Goal: Navigation & Orientation: Find specific page/section

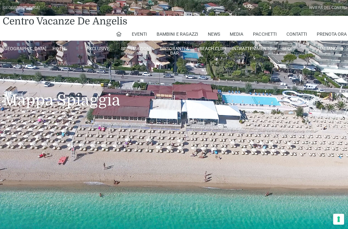
click at [297, 37] on link "Contatti" at bounding box center [295, 34] width 21 height 13
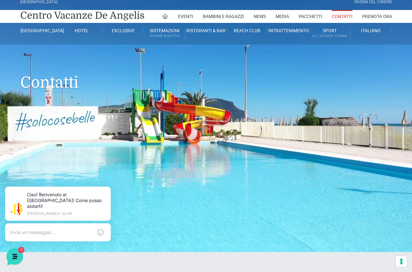
click at [394, 72] on div "Contatti" at bounding box center [206, 72] width 412 height 57
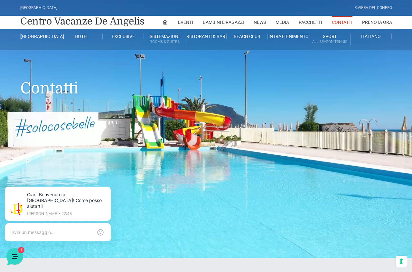
click at [304, 23] on link "Pacchetti" at bounding box center [310, 22] width 23 height 13
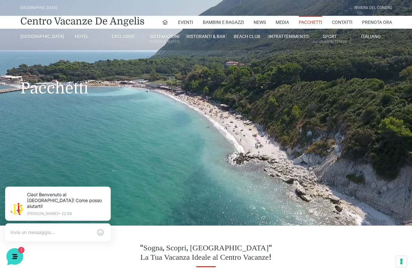
click at [384, 5] on div "Riviera Del Conero" at bounding box center [373, 8] width 38 height 6
click at [383, 8] on div "Riviera Del Conero" at bounding box center [373, 8] width 38 height 6
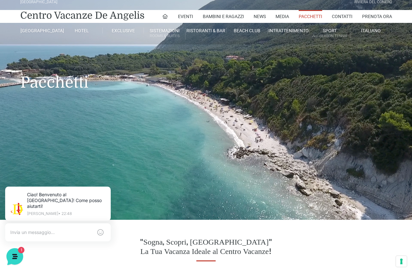
scroll to position [6, 0]
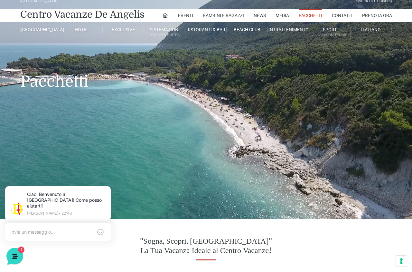
click at [162, 21] on link at bounding box center [165, 15] width 6 height 13
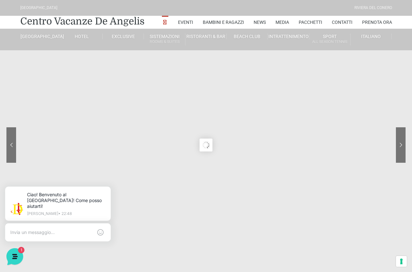
click at [380, 22] on link "Prenota Ora" at bounding box center [377, 22] width 30 height 13
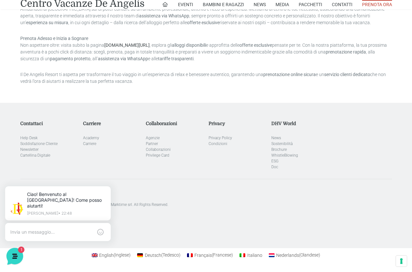
scroll to position [640, 0]
click at [41, 146] on link "Soddisfazione Cliente" at bounding box center [38, 144] width 37 height 5
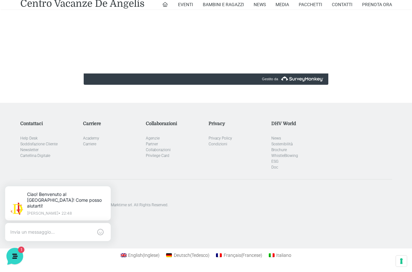
scroll to position [574, 0]
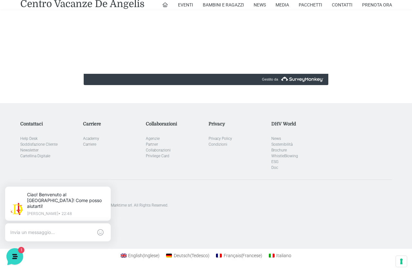
click at [218, 146] on link "Condizioni" at bounding box center [218, 144] width 19 height 5
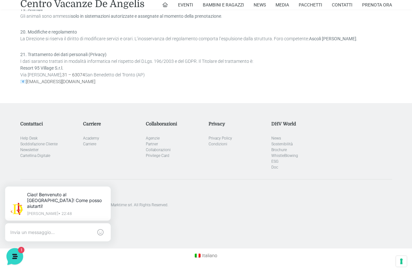
scroll to position [794, 0]
click at [227, 140] on link "Privacy Policy" at bounding box center [220, 138] width 23 height 5
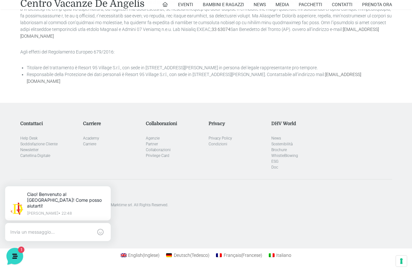
scroll to position [1825, 0]
click at [281, 152] on link "Brochure" at bounding box center [278, 150] width 15 height 5
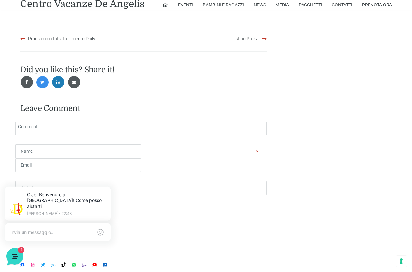
scroll to position [524, 0]
click at [248, 42] on link "Listino Prezzi" at bounding box center [245, 39] width 26 height 5
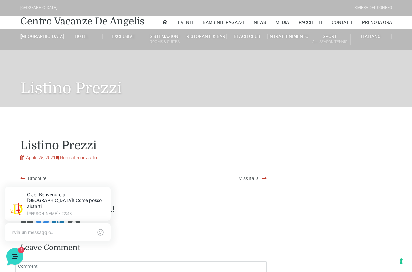
click at [35, 21] on link "Centro Vacanze De Angelis" at bounding box center [82, 21] width 124 height 13
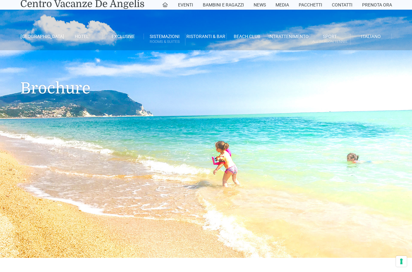
scroll to position [493, 0]
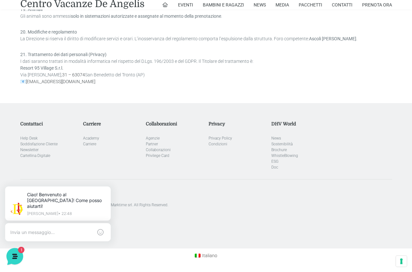
scroll to position [828, 0]
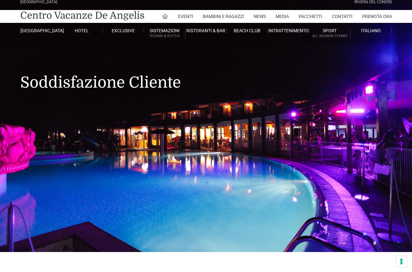
scroll to position [6, 0]
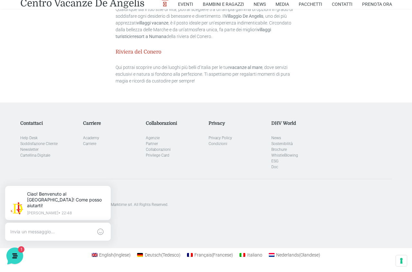
scroll to position [1962, 0]
click at [276, 170] on link "Doc" at bounding box center [274, 167] width 7 height 5
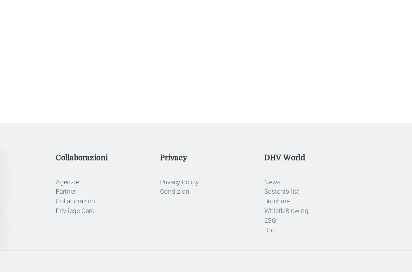
scroll to position [15, 0]
click at [271, 201] on link "News" at bounding box center [276, 203] width 10 height 5
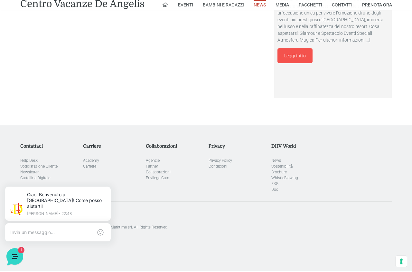
scroll to position [1507, 0]
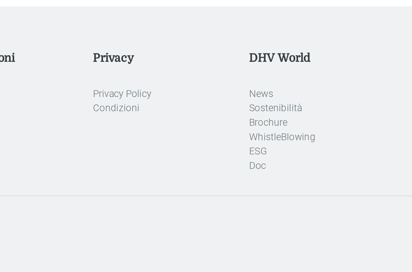
click at [271, 152] on link "Sostenibilità" at bounding box center [281, 154] width 21 height 5
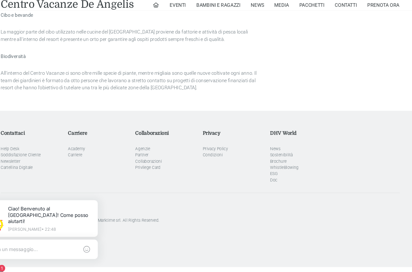
scroll to position [436, 0]
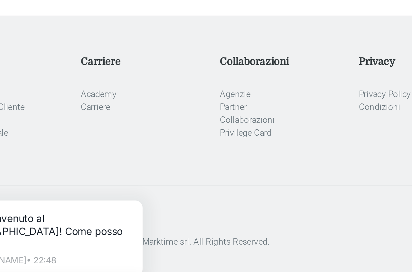
click at [146, 153] on link "Privilege Card" at bounding box center [157, 155] width 23 height 5
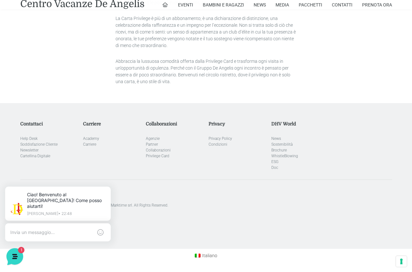
scroll to position [359, 0]
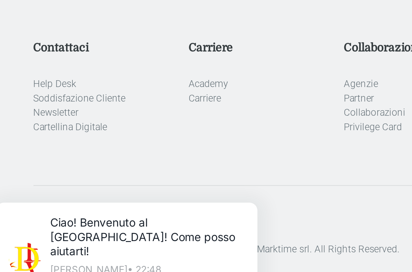
click at [26, 136] on link "Help Desk" at bounding box center [28, 138] width 17 height 5
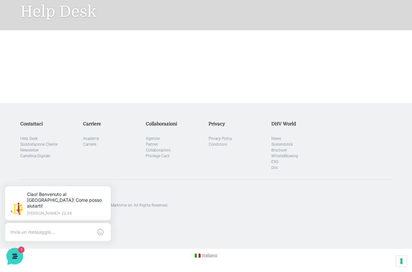
scroll to position [76, 0]
click at [32, 147] on link "Soddisfazione Cliente" at bounding box center [38, 144] width 37 height 5
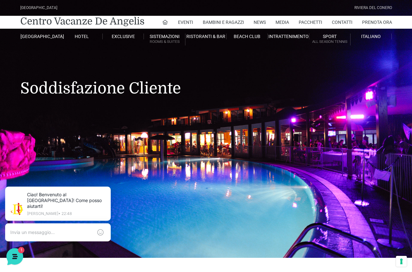
click at [162, 26] on link at bounding box center [165, 22] width 6 height 13
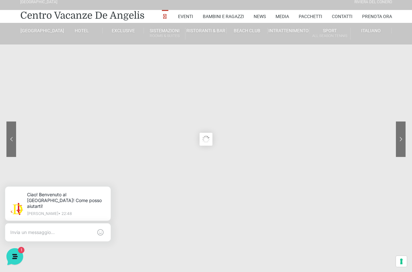
click at [293, 72] on link "Sport Beach" at bounding box center [270, 71] width 64 height 11
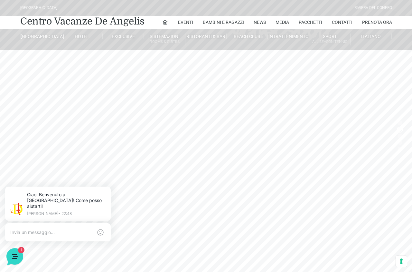
click at [342, 26] on link "Contatti" at bounding box center [342, 22] width 21 height 13
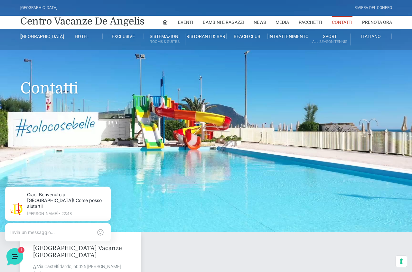
click at [254, 25] on link "News" at bounding box center [260, 22] width 12 height 13
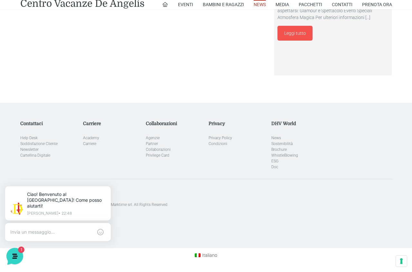
scroll to position [1522, 0]
click at [28, 229] on textarea at bounding box center [51, 232] width 82 height 6
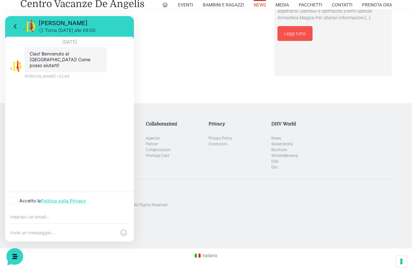
scroll to position [1522, 0]
click at [29, 95] on div "12 agosto 2025 Ciao! Benvenuto al Centro Vacanze Resort! Come posso aiutarti! 2…" at bounding box center [69, 114] width 129 height 155
click at [30, 231] on textarea at bounding box center [63, 232] width 106 height 6
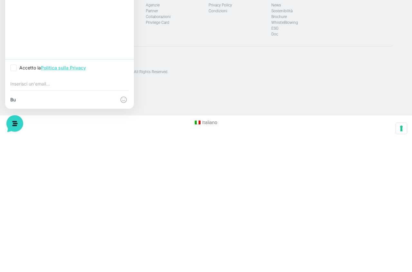
type textarea "B"
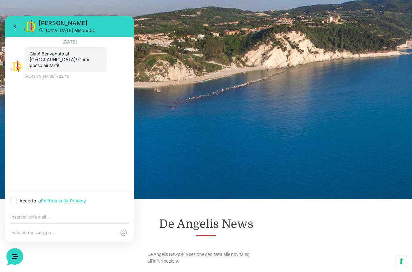
scroll to position [0, 0]
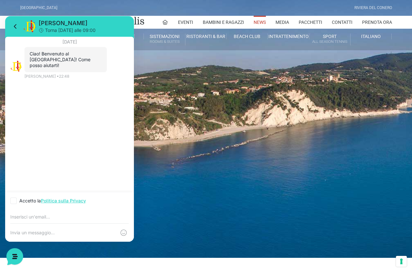
click at [13, 26] on icon at bounding box center [16, 27] width 8 height 8
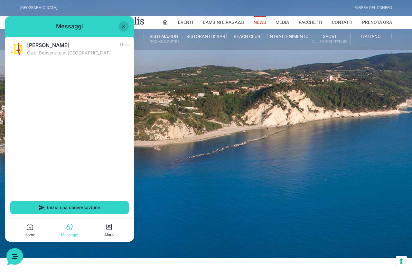
click at [27, 7] on div "[GEOGRAPHIC_DATA]" at bounding box center [38, 8] width 37 height 6
click at [122, 30] on button at bounding box center [123, 26] width 10 height 10
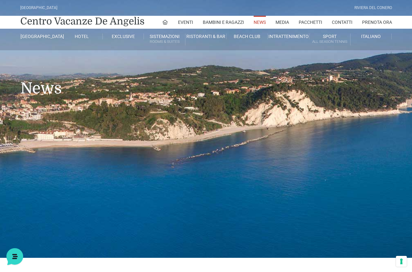
click at [162, 25] on icon at bounding box center [165, 22] width 6 height 6
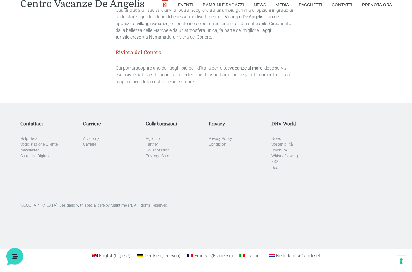
scroll to position [1942, 0]
click at [213, 146] on link "Condizioni" at bounding box center [218, 144] width 19 height 5
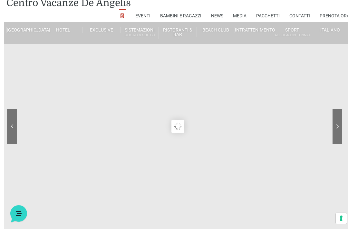
scroll to position [0, 0]
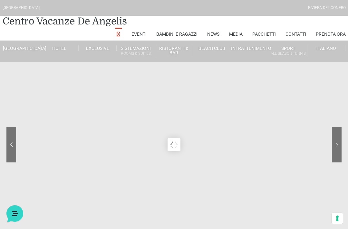
click at [116, 34] on icon at bounding box center [119, 35] width 6 height 6
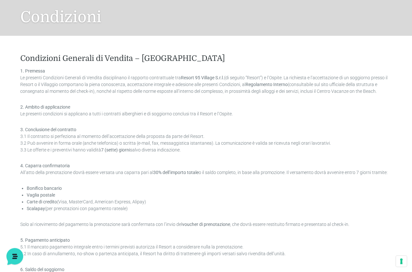
scroll to position [80, 0]
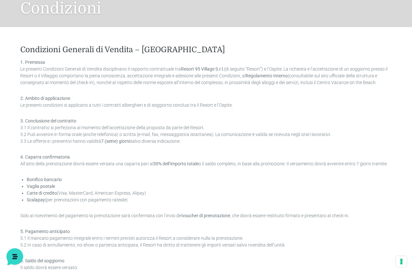
click at [288, 78] on strong "Regolamento Interno" at bounding box center [267, 75] width 42 height 5
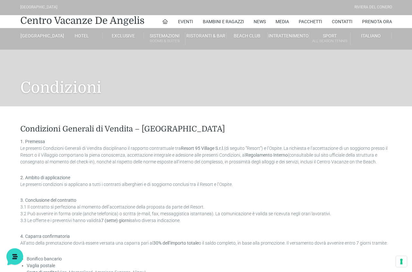
scroll to position [0, 0]
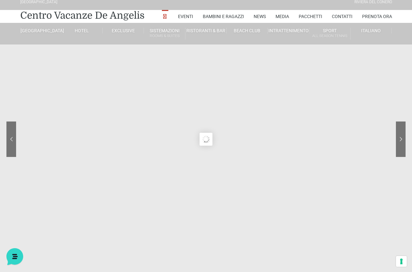
click at [279, 19] on link "Media" at bounding box center [282, 16] width 14 height 13
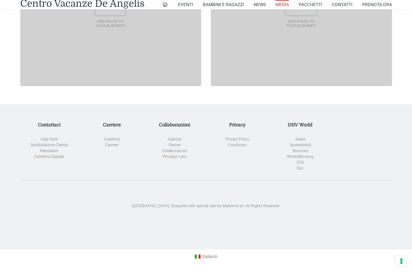
scroll to position [621, 0]
click at [44, 142] on link "Help Desk" at bounding box center [49, 139] width 17 height 5
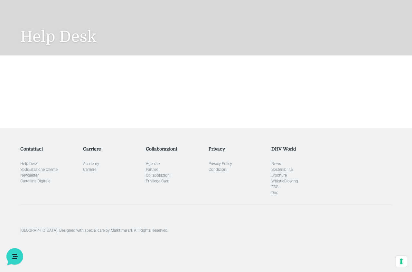
scroll to position [52, 0]
click at [34, 42] on h1 "Help Desk" at bounding box center [206, 26] width 372 height 57
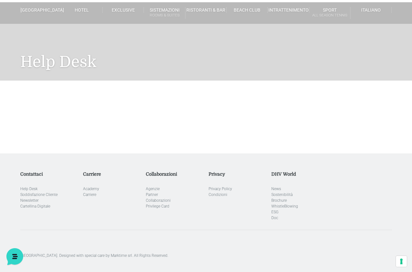
scroll to position [0, 0]
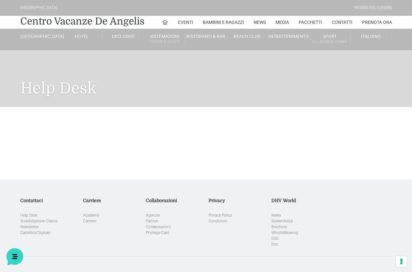
click at [162, 25] on icon at bounding box center [165, 22] width 6 height 6
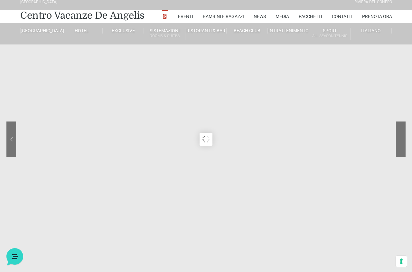
click at [400, 136] on sr7-arrow at bounding box center [401, 138] width 10 height 35
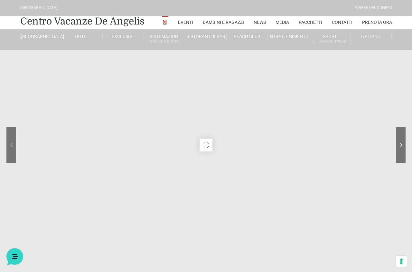
click at [354, 101] on sr7-content at bounding box center [206, 145] width 412 height 290
click at [338, 25] on link "Contatti" at bounding box center [342, 22] width 21 height 13
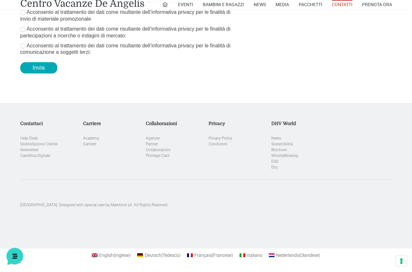
scroll to position [1144, 0]
click at [225, 146] on link "Condizioni" at bounding box center [218, 144] width 19 height 5
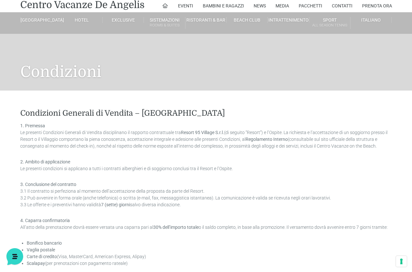
scroll to position [25, 0]
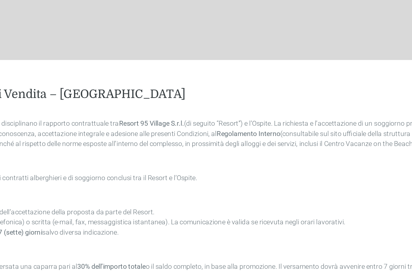
click at [181, 121] on strong "Resort 95 Village S.r.l." at bounding box center [202, 123] width 43 height 5
click at [246, 128] on strong "Regolamento Interno" at bounding box center [267, 130] width 42 height 5
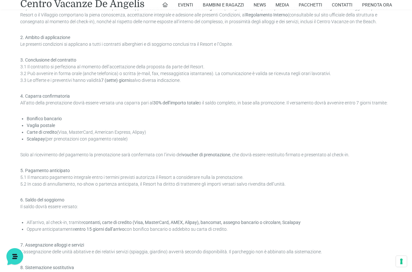
scroll to position [0, 0]
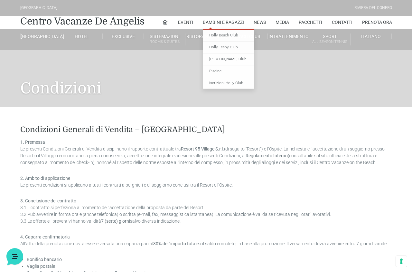
click at [333, 83] on h1 "Condizioni" at bounding box center [206, 78] width 372 height 57
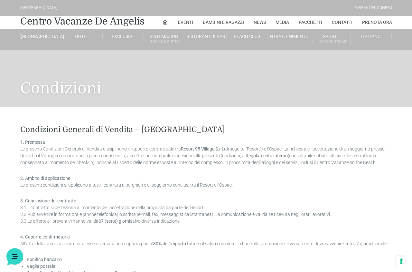
click at [162, 23] on icon at bounding box center [165, 22] width 6 height 6
